Goal: Information Seeking & Learning: Check status

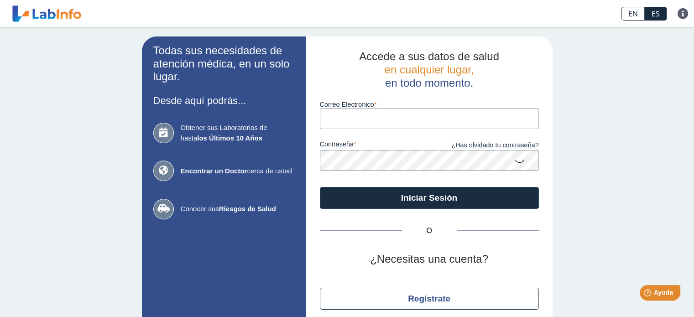
click at [370, 115] on input "Correo Electronico" at bounding box center [429, 118] width 219 height 21
type input "[EMAIL_ADDRESS][DOMAIN_NAME]"
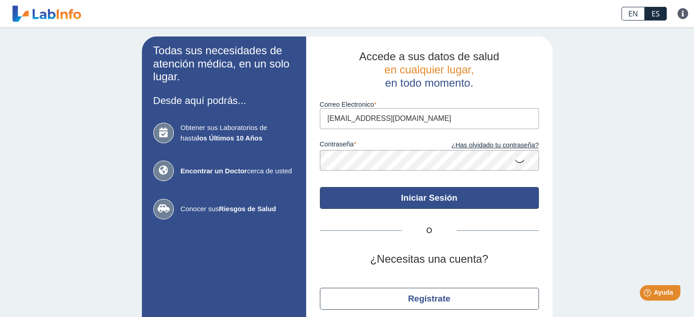
click at [407, 200] on button "Iniciar Sesión" at bounding box center [429, 198] width 219 height 22
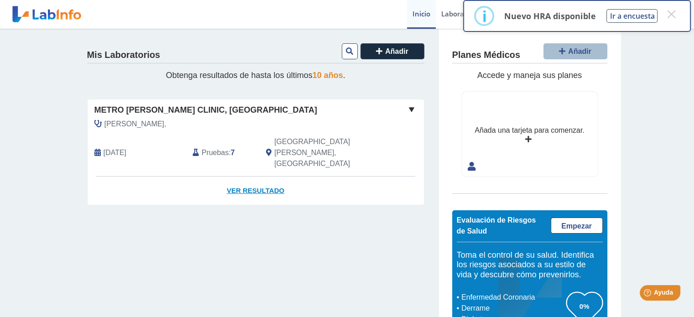
click at [263, 176] on link "Ver Resultado" at bounding box center [256, 190] width 336 height 29
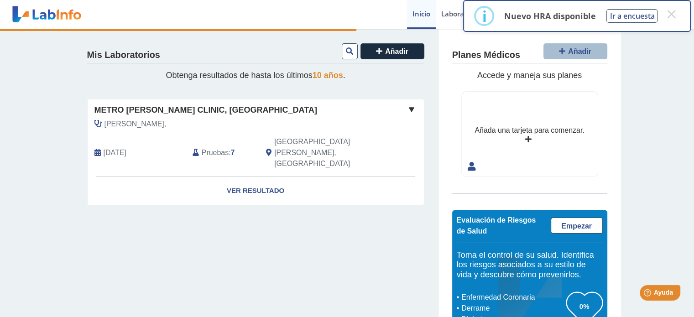
scroll to position [31, 0]
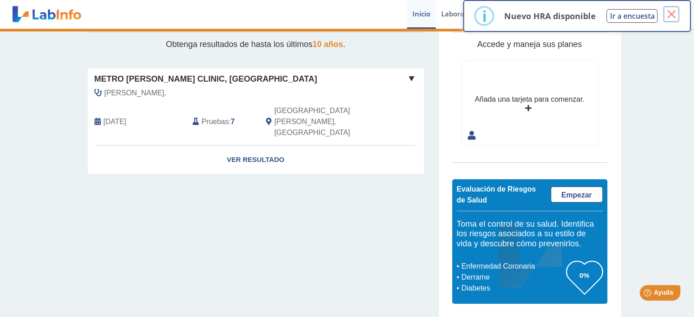
click at [670, 11] on button "×" at bounding box center [671, 14] width 16 height 16
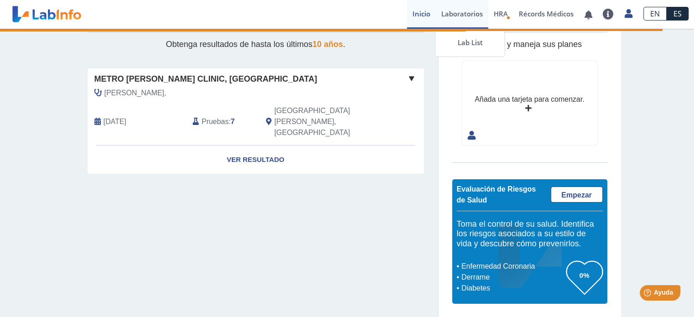
click at [465, 17] on link "Laboratorios" at bounding box center [461, 14] width 52 height 29
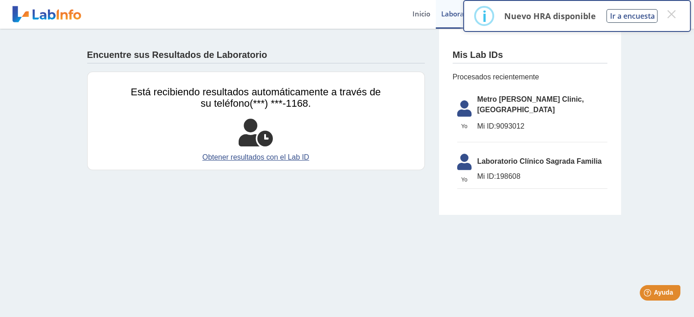
click at [528, 100] on span "Metro [PERSON_NAME] Clinic, [GEOGRAPHIC_DATA]" at bounding box center [542, 105] width 130 height 22
click at [422, 20] on link "Inicio" at bounding box center [421, 14] width 29 height 29
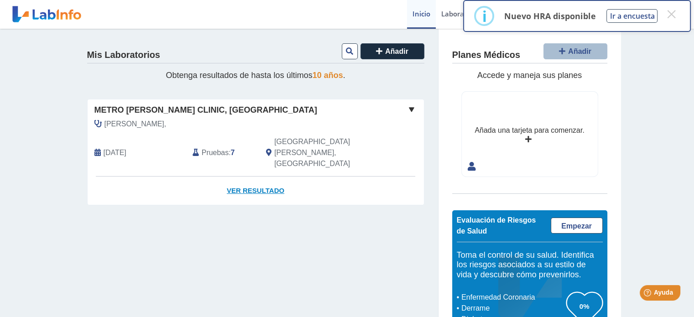
click at [275, 176] on link "Ver Resultado" at bounding box center [256, 190] width 336 height 29
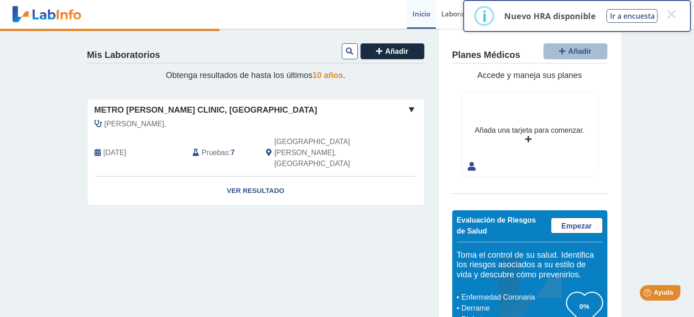
click at [226, 140] on div "Pruebas : 7" at bounding box center [222, 152] width 73 height 33
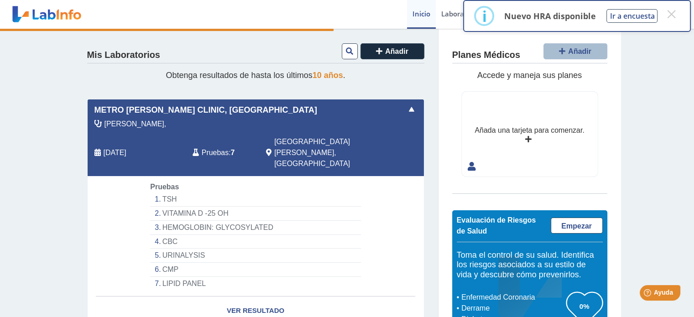
click at [169, 192] on li "TSH" at bounding box center [255, 199] width 210 height 14
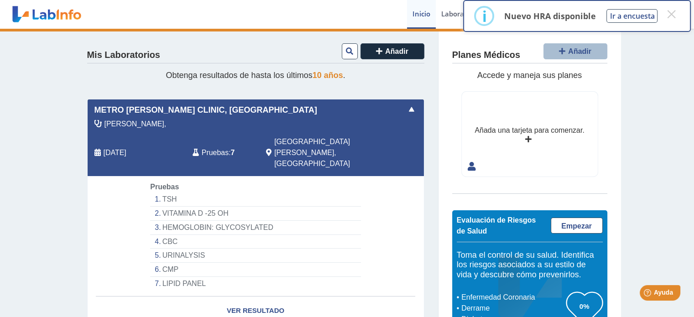
click at [168, 192] on li "TSH" at bounding box center [255, 199] width 210 height 14
click at [669, 12] on button "×" at bounding box center [671, 14] width 16 height 16
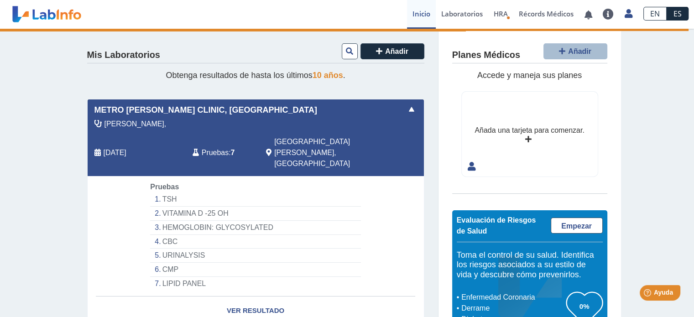
drag, startPoint x: 685, startPoint y: 29, endPoint x: 695, endPoint y: 28, distance: 10.5
click at [693, 28] on html "¡Todo al día! No hay notificaciones. Preguntas Frecuentes Política de privacida…" at bounding box center [347, 158] width 694 height 317
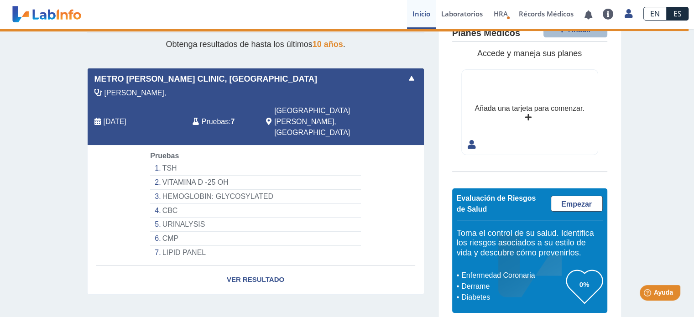
click at [163, 161] on li "TSH" at bounding box center [255, 168] width 210 height 14
click at [464, 39] on link "Lab List" at bounding box center [469, 42] width 68 height 27
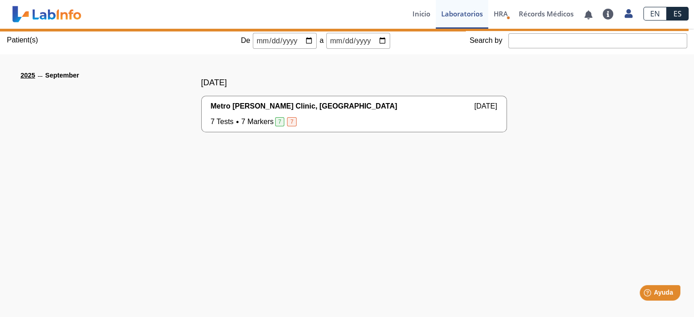
click at [244, 119] on span "7 Tests 7 Markers 7 7" at bounding box center [255, 121] width 88 height 11
click at [243, 104] on span "Metro [PERSON_NAME] Clinic, [GEOGRAPHIC_DATA]" at bounding box center [304, 106] width 186 height 11
click at [247, 119] on span "7 Tests 7 Markers 7 7" at bounding box center [255, 121] width 88 height 11
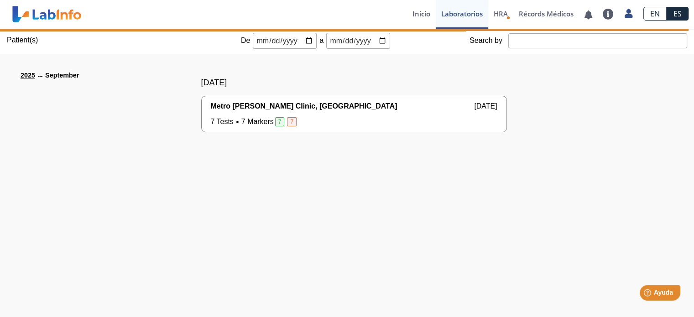
click at [281, 124] on span "7 Tests 7 Markers 7 7" at bounding box center [255, 121] width 88 height 11
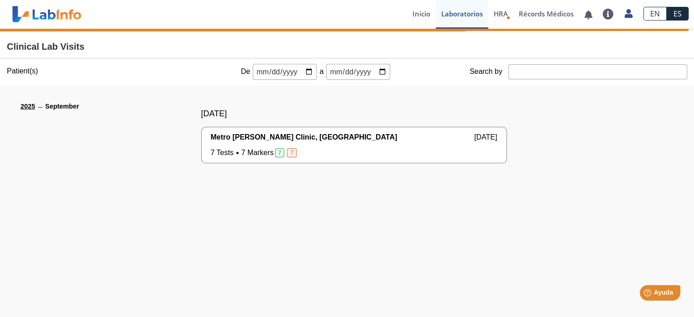
click at [77, 90] on div "[DATE]" at bounding box center [53, 132] width 64 height 94
click at [515, 69] on input "Search by" at bounding box center [597, 71] width 179 height 15
click at [275, 150] on span "7" at bounding box center [280, 152] width 10 height 9
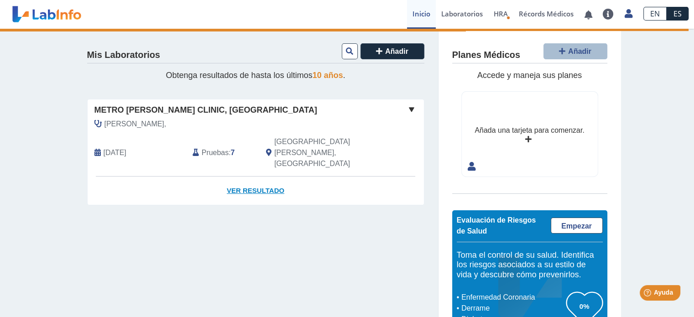
click at [268, 176] on link "Ver Resultado" at bounding box center [256, 190] width 336 height 29
click at [407, 105] on span at bounding box center [411, 109] width 11 height 11
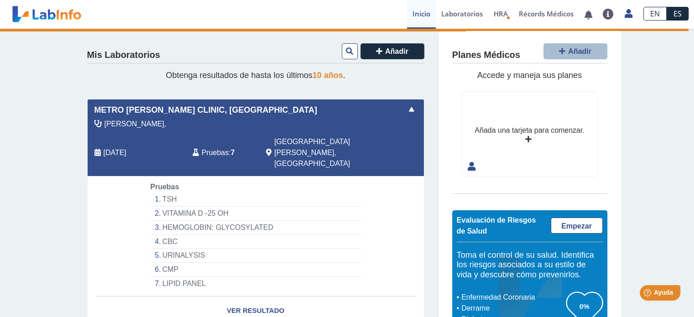
click at [168, 192] on li "TSH" at bounding box center [255, 199] width 210 height 14
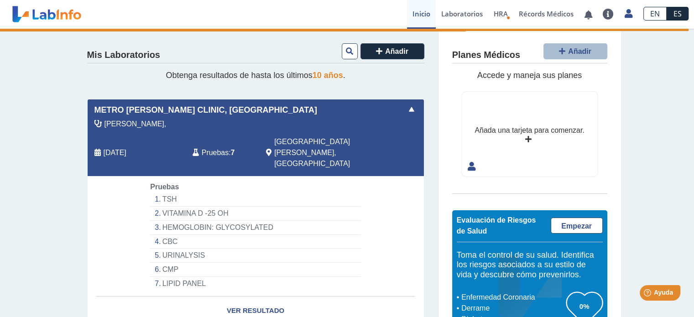
click at [168, 192] on li "TSH" at bounding box center [255, 199] width 210 height 14
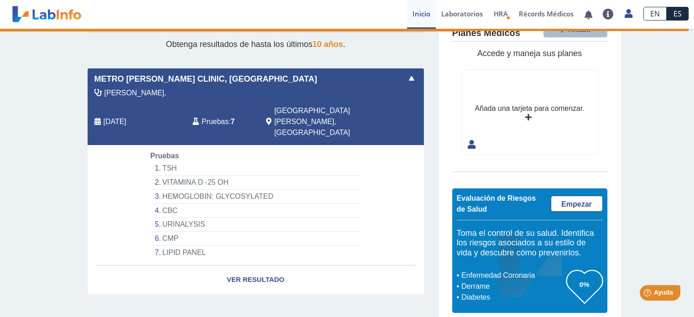
click at [212, 176] on li "VITAMINA D -25 OH" at bounding box center [255, 183] width 210 height 14
click at [220, 190] on li "HEMOGLOBIN: GLYCOSYLATED" at bounding box center [255, 197] width 210 height 14
click at [161, 204] on li "CBC" at bounding box center [255, 211] width 210 height 14
click at [186, 218] on li "URINALYSIS" at bounding box center [255, 225] width 210 height 14
